Goal: Check status: Check status

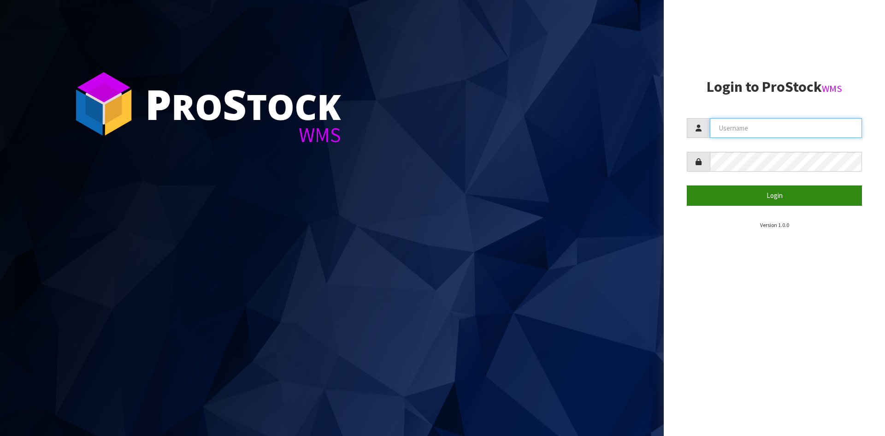
type input "[EMAIL_ADDRESS][DOMAIN_NAME]"
click at [729, 201] on button "Login" at bounding box center [774, 195] width 175 height 20
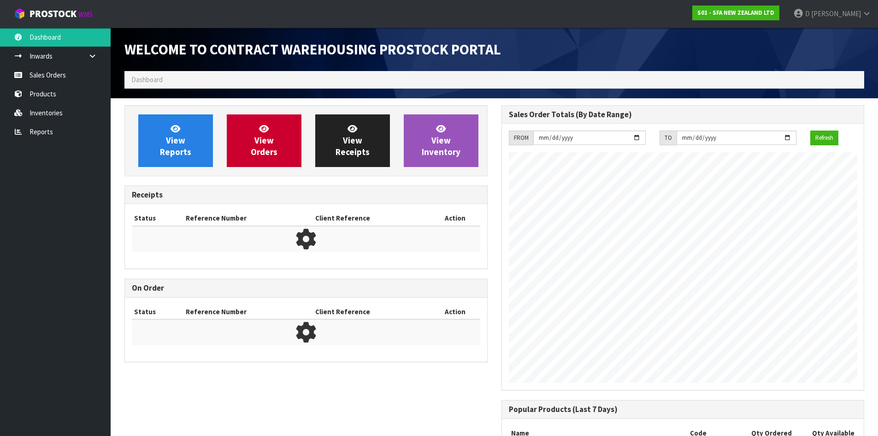
scroll to position [511, 377]
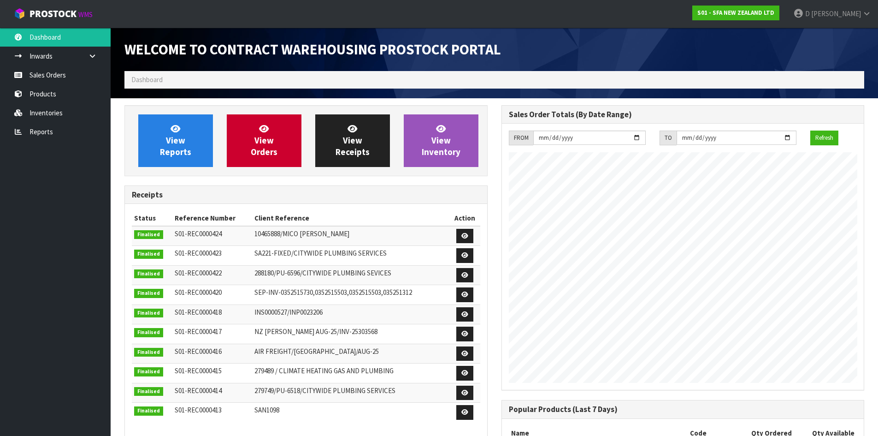
click at [276, 79] on ol "Dashboard" at bounding box center [494, 79] width 740 height 17
click at [290, 154] on link "View Orders" at bounding box center [264, 140] width 75 height 53
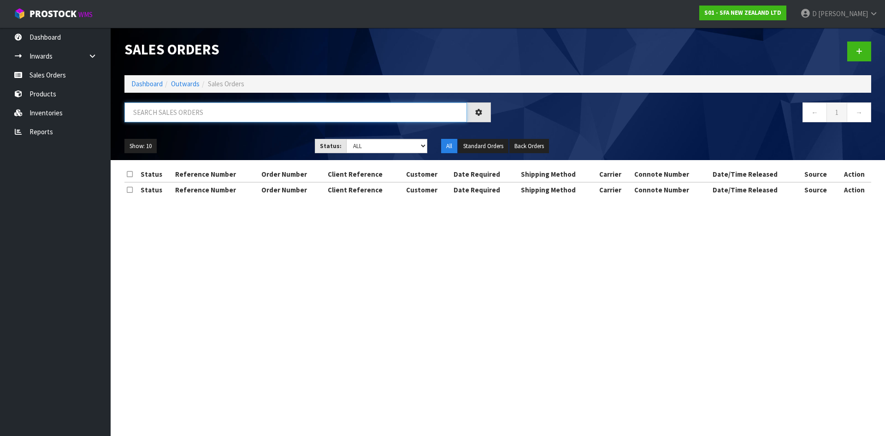
click at [231, 116] on input "text" at bounding box center [295, 112] width 342 height 20
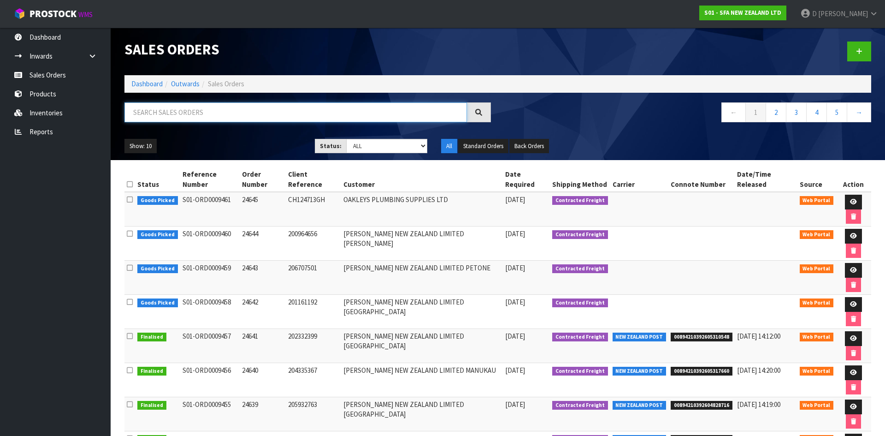
paste input "1p00206120"
type input "1P00206120"
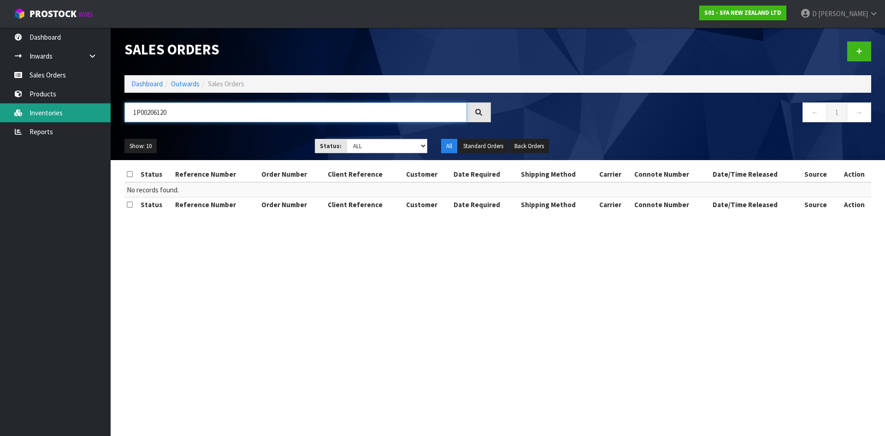
drag, startPoint x: 229, startPoint y: 114, endPoint x: 78, endPoint y: 106, distance: 150.5
click at [78, 106] on body "Toggle navigation ProStock WMS S01 - SFA NEW ZEALAND LTD [PERSON_NAME] Logout D…" at bounding box center [442, 218] width 885 height 436
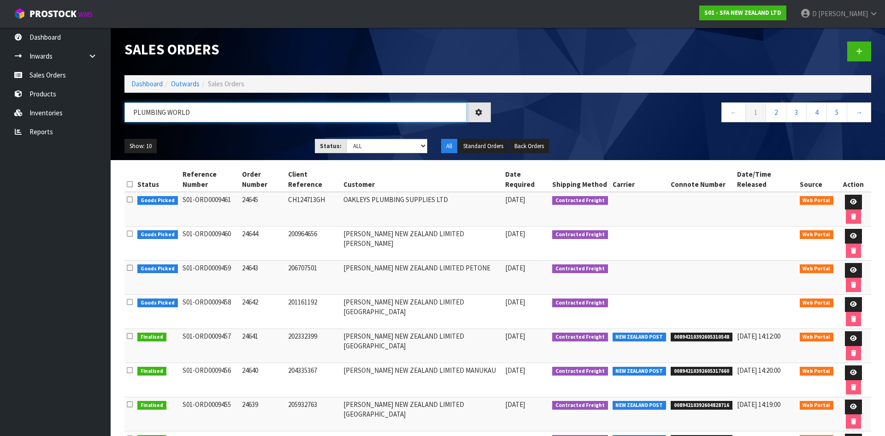
type input "PLUMBING WORLD"
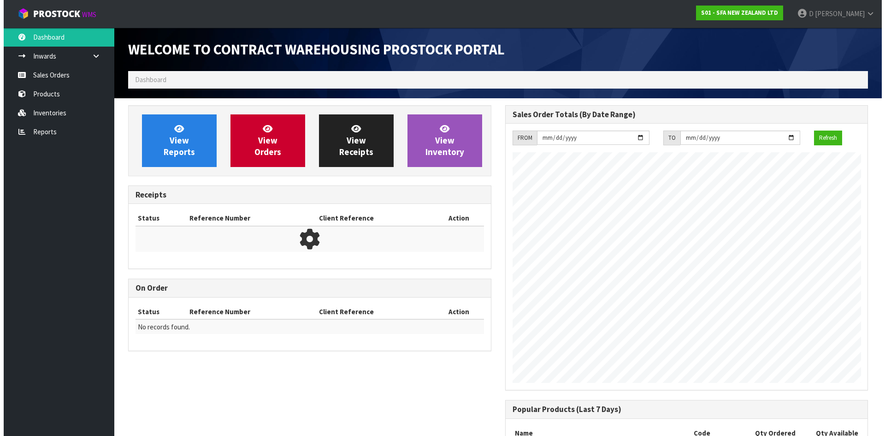
scroll to position [511, 377]
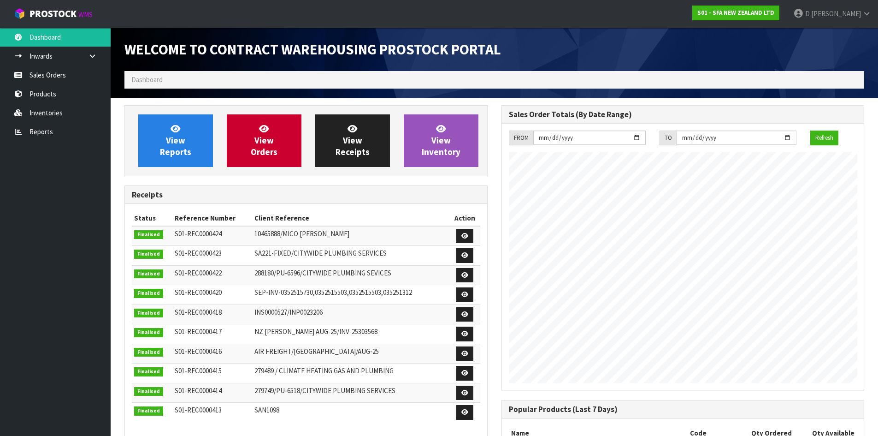
click at [234, 74] on ol "Dashboard" at bounding box center [494, 79] width 740 height 17
click at [344, 149] on span "View Receipts" at bounding box center [353, 140] width 34 height 35
